Goal: Transaction & Acquisition: Purchase product/service

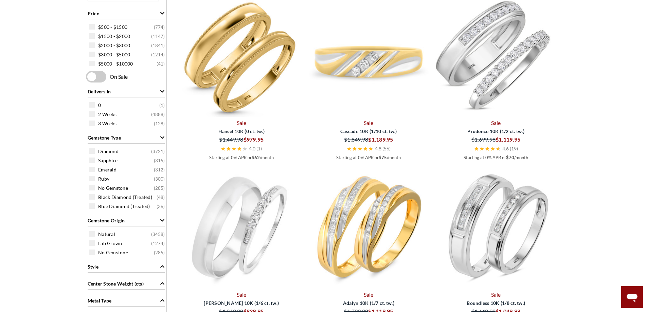
scroll to position [306, 0]
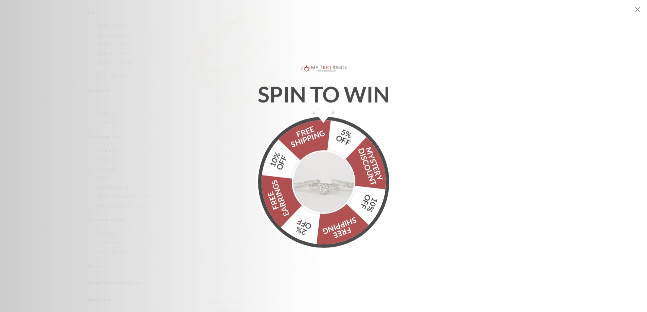
click at [317, 177] on img "Alia popup" at bounding box center [324, 181] width 64 height 64
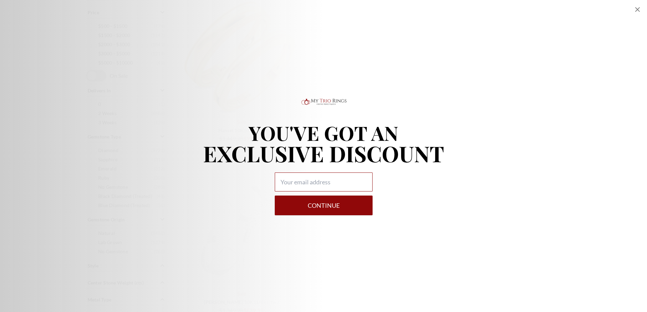
click at [317, 177] on input "Alia popup" at bounding box center [324, 182] width 98 height 19
type input "[EMAIL_ADDRESS][DOMAIN_NAME]"
click at [324, 206] on button "Continue" at bounding box center [324, 206] width 98 height 20
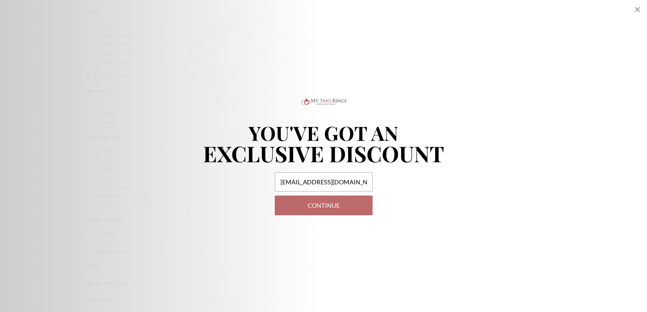
select select "US"
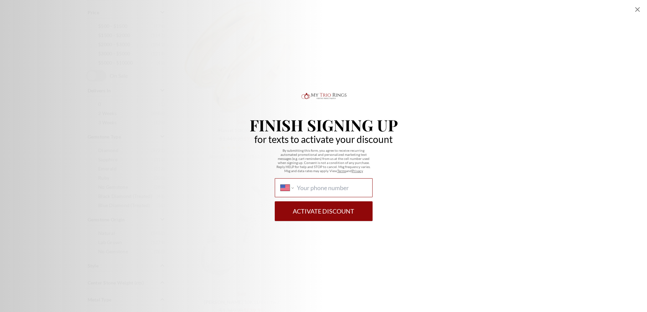
click at [331, 185] on input "International [GEOGRAPHIC_DATA] [GEOGRAPHIC_DATA] [GEOGRAPHIC_DATA] [GEOGRAPHIC…" at bounding box center [332, 187] width 70 height 7
type input "[PHONE_NUMBER]"
click at [328, 209] on button "Activate Discount" at bounding box center [324, 211] width 98 height 20
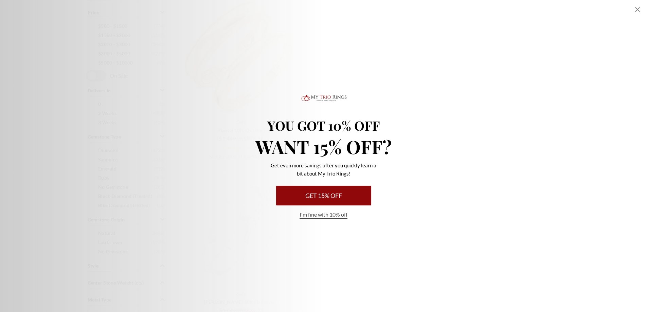
click at [307, 197] on button "Get 15% Off" at bounding box center [323, 196] width 95 height 20
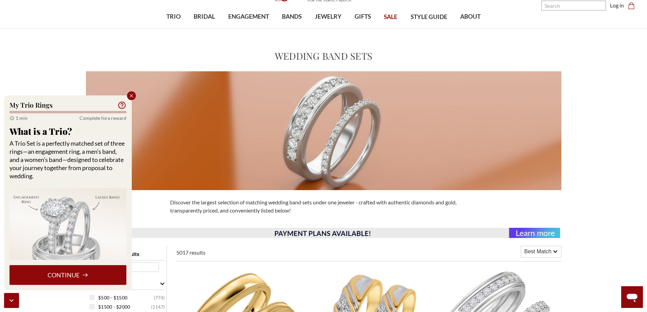
scroll to position [170, 0]
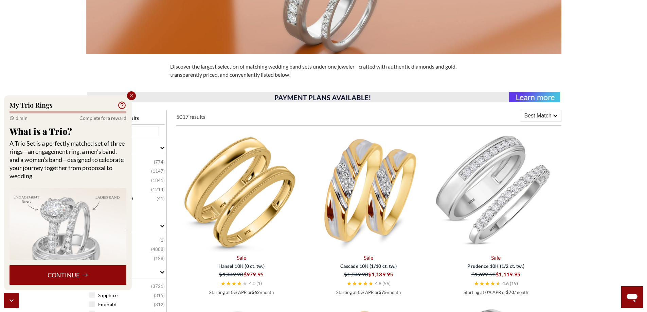
click at [544, 115] on span "Best Match" at bounding box center [537, 116] width 27 height 8
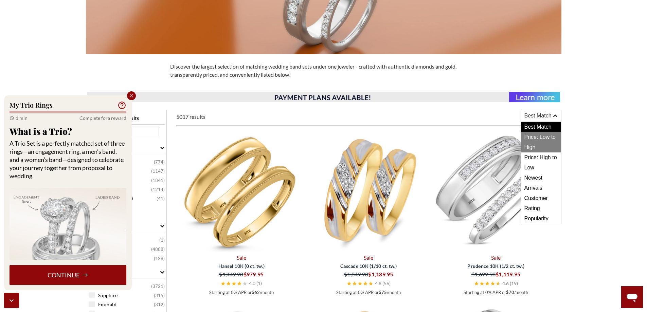
click at [529, 139] on span "Price: Low to High" at bounding box center [541, 142] width 40 height 20
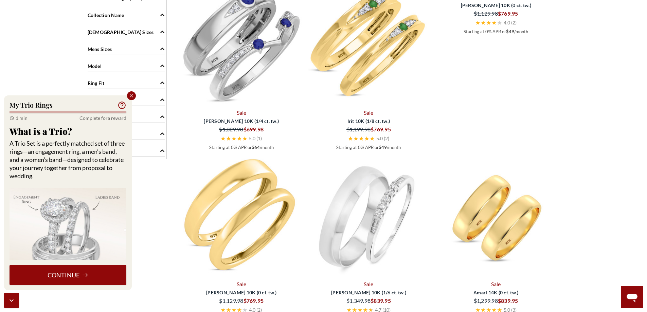
scroll to position [611, 0]
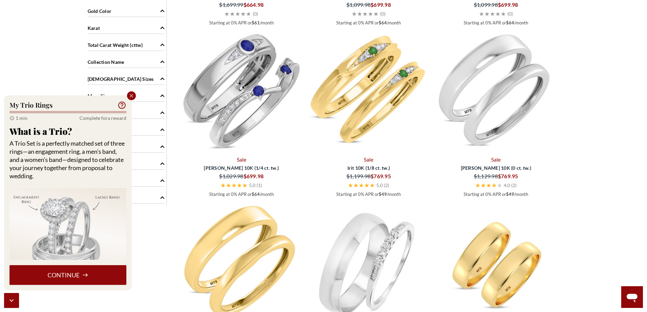
click at [141, 26] on div "Karat" at bounding box center [126, 27] width 77 height 13
click at [92, 42] on span at bounding box center [91, 41] width 5 height 5
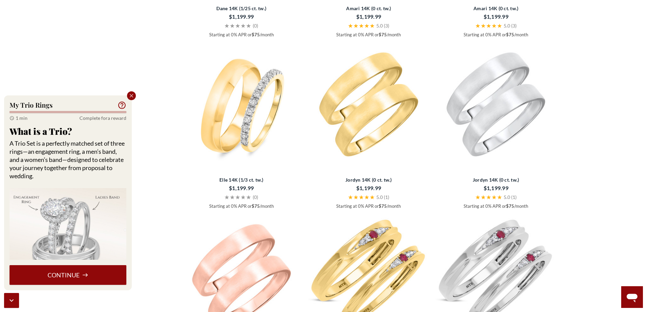
scroll to position [985, 0]
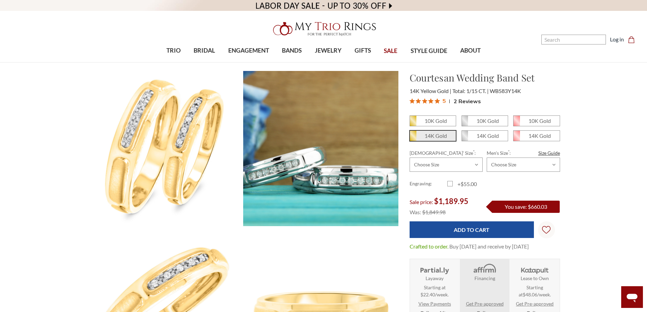
click at [429, 135] on em "14K Gold" at bounding box center [436, 135] width 22 height 6
click at [413, 138] on input "14K Gold" at bounding box center [412, 138] width 0 height 0
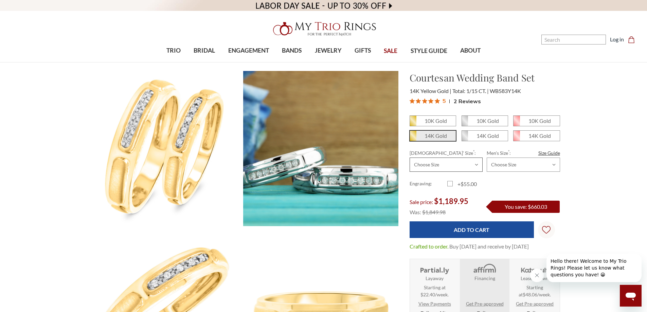
click at [476, 164] on select "Choose Size 3.00 3.25 3.50 3.75 4.00 4.25 4.50 4.75 5.00 5.25 5.50 5.75 6.00 6.…" at bounding box center [446, 165] width 73 height 14
click at [550, 97] on div "5 2 Reviews" at bounding box center [485, 101] width 150 height 10
click at [555, 167] on select "Choose Size 6.00 6.25 6.50 6.75 7.00 7.25 7.50 7.75 8.00 8.25 8.50 8.75 9.00 9.…" at bounding box center [523, 165] width 73 height 14
select select "11315949"
click at [487, 158] on select "Choose Size 6.00 6.25 6.50 6.75 7.00 7.25 7.50 7.75 8.00 8.25 8.50 8.75 9.00 9.…" at bounding box center [523, 165] width 73 height 14
